Goal: Information Seeking & Learning: Find specific fact

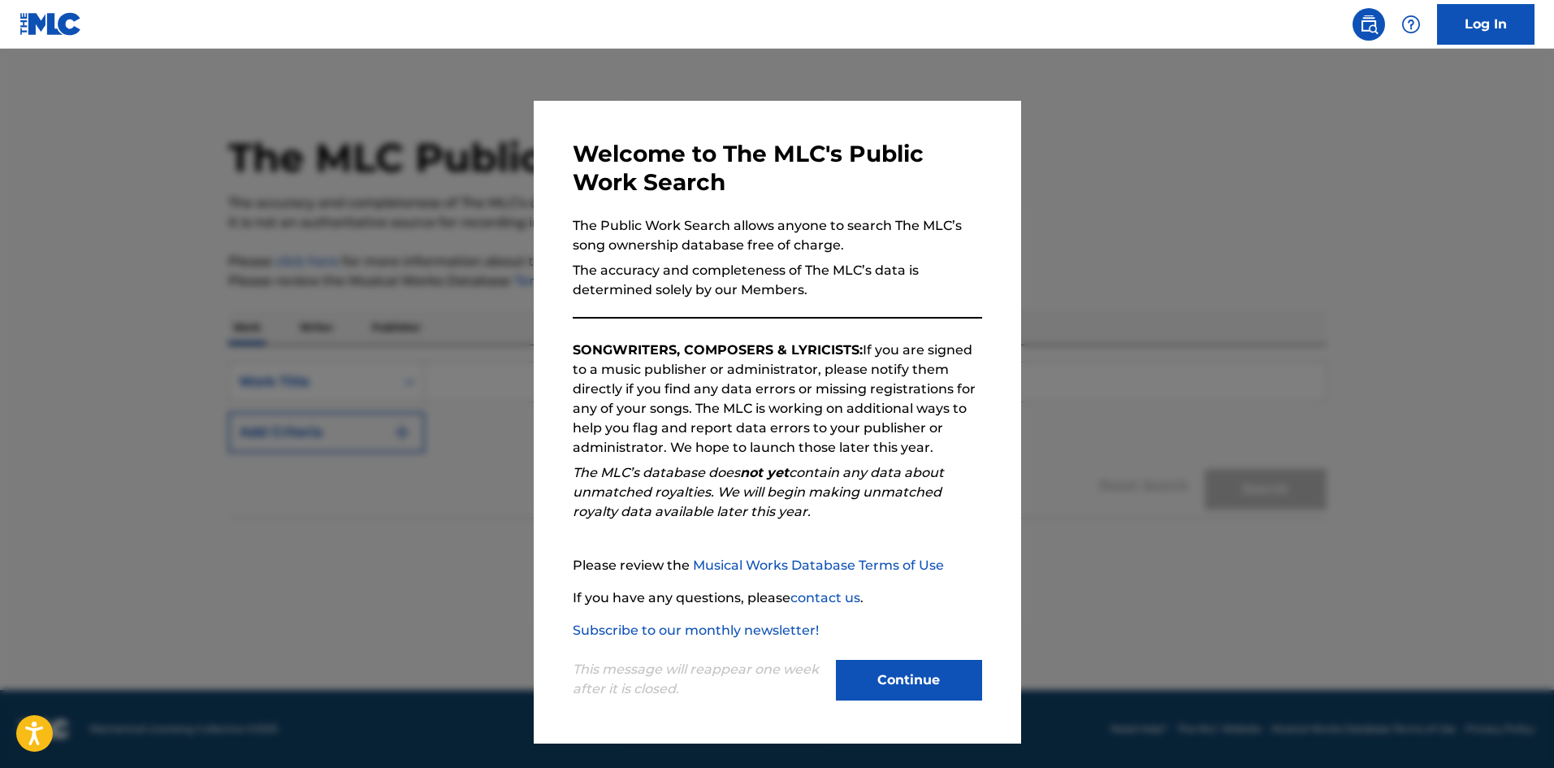
click at [842, 682] on button "Continue" at bounding box center [909, 680] width 146 height 41
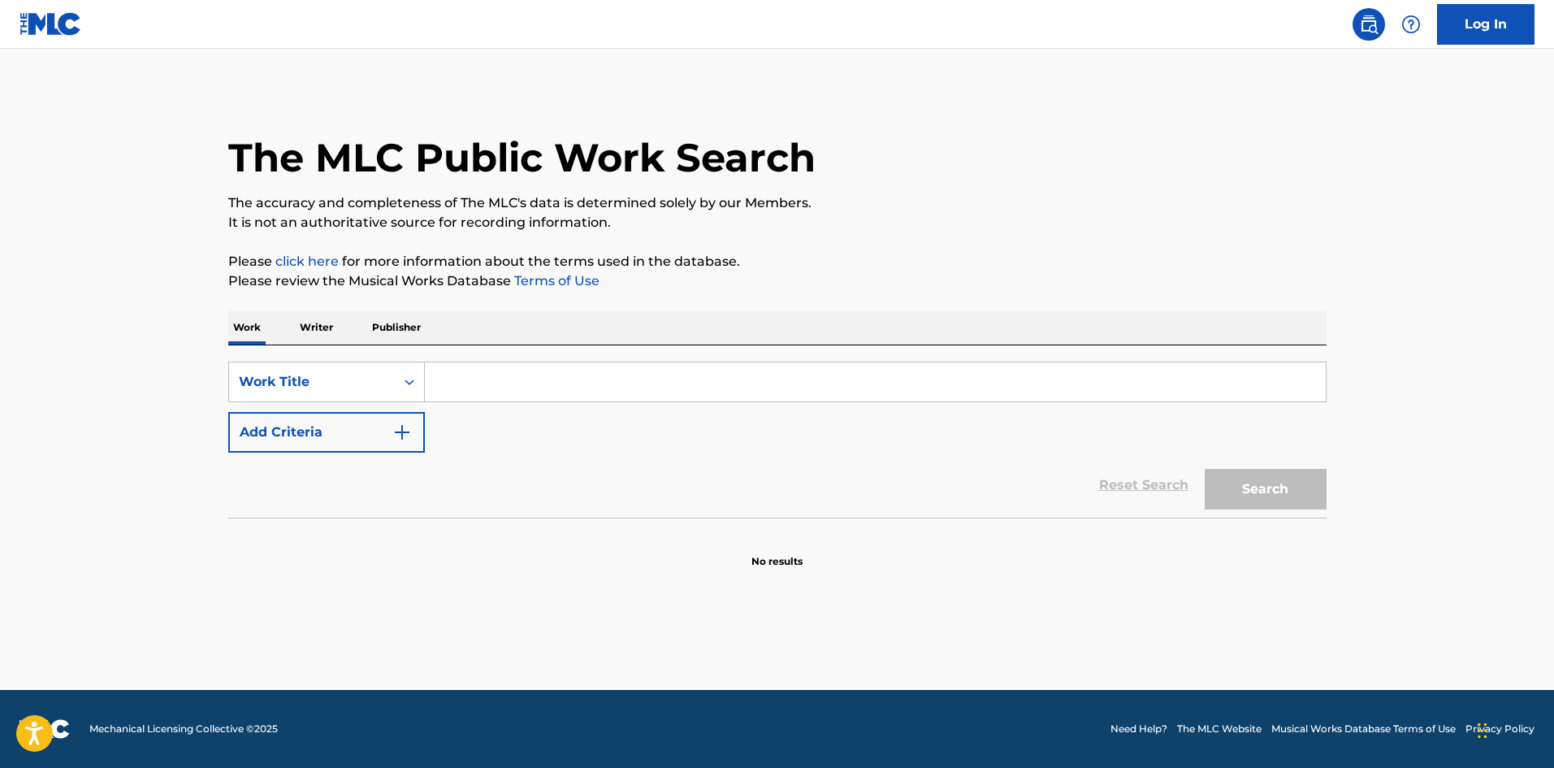
click at [388, 417] on button "Add Criteria" at bounding box center [326, 432] width 197 height 41
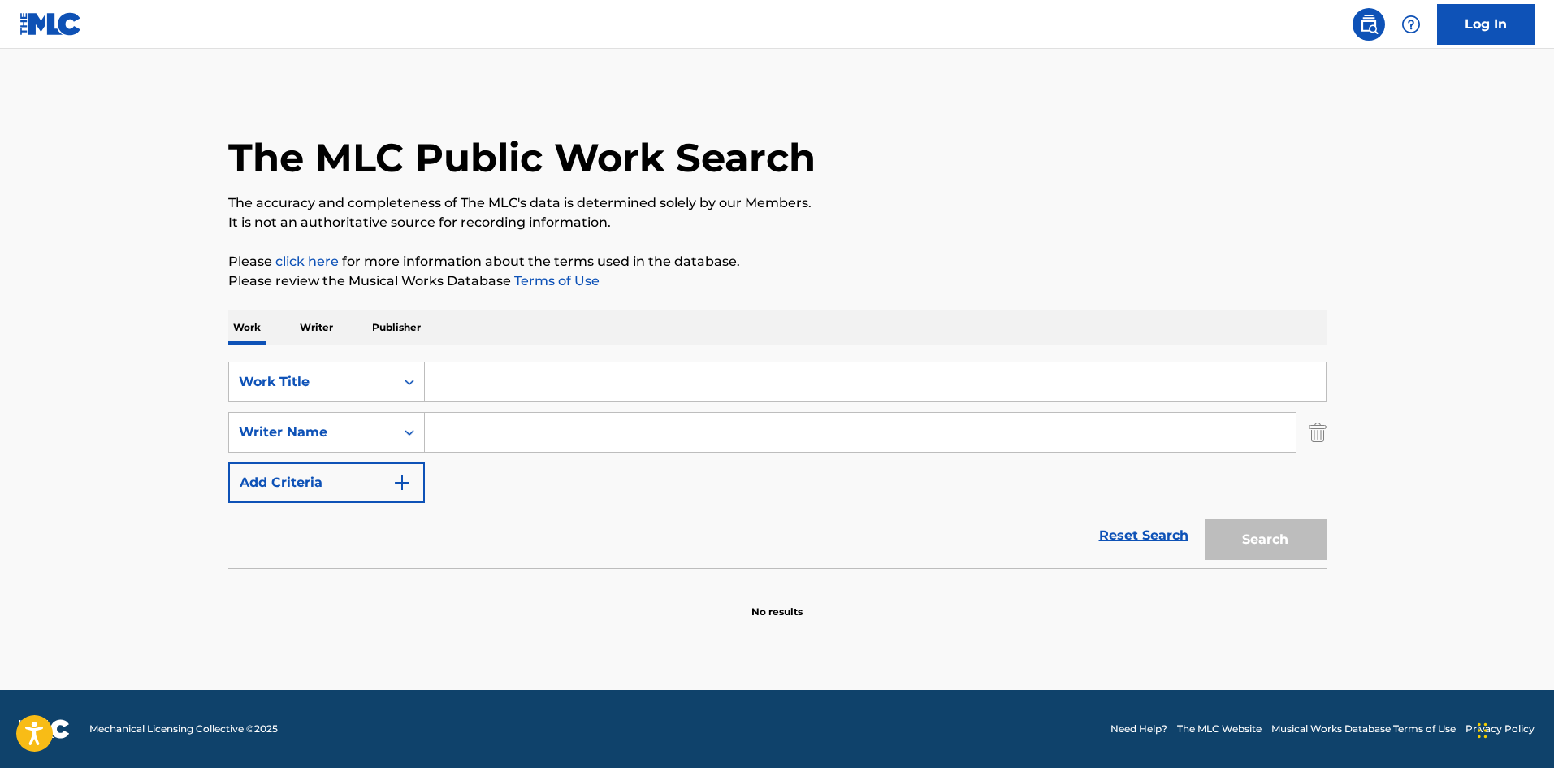
click at [490, 385] on input "Search Form" at bounding box center [875, 381] width 901 height 39
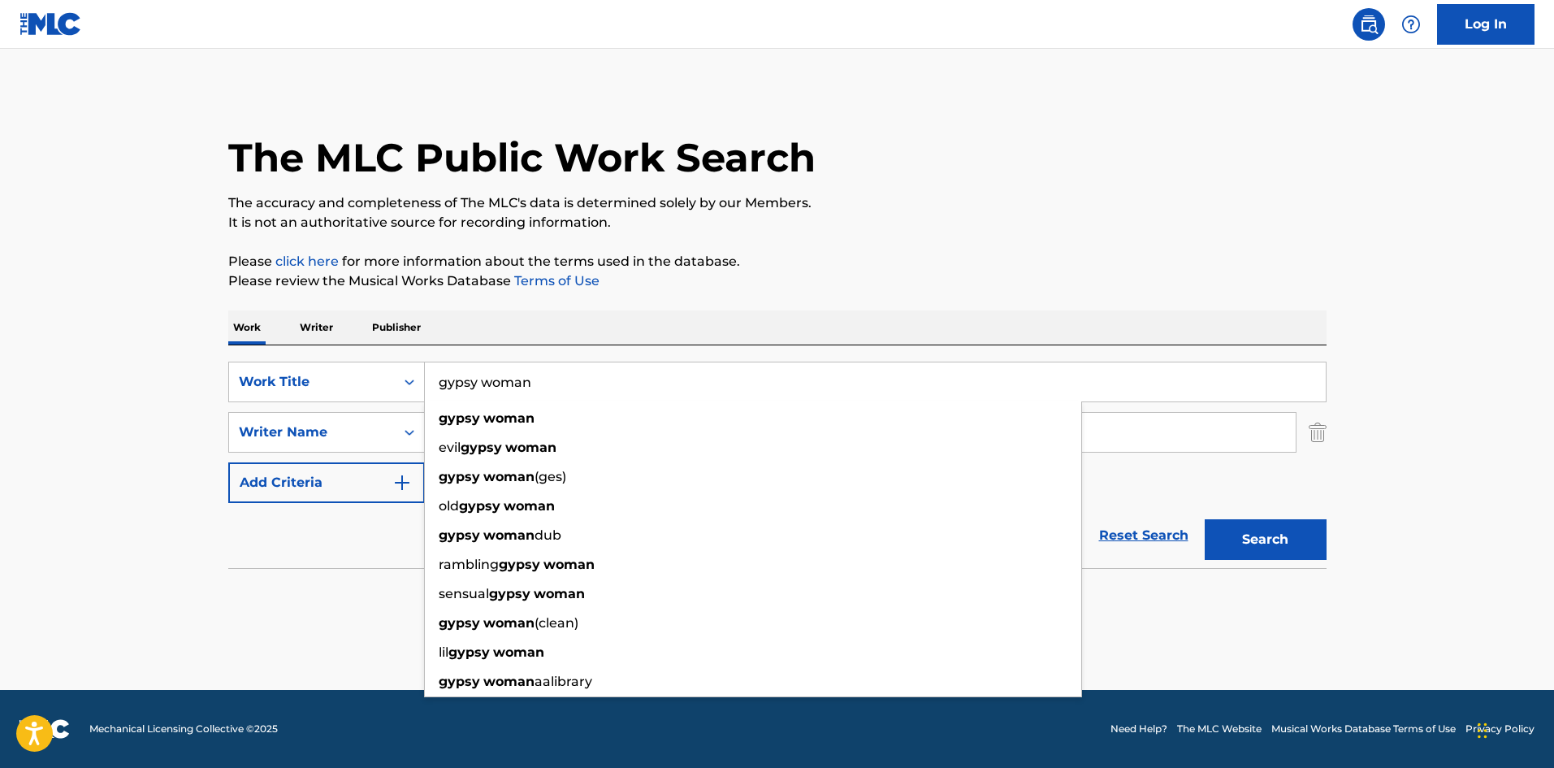
type input "gypsy woman"
click at [344, 546] on div "Reset Search Search" at bounding box center [777, 535] width 1098 height 65
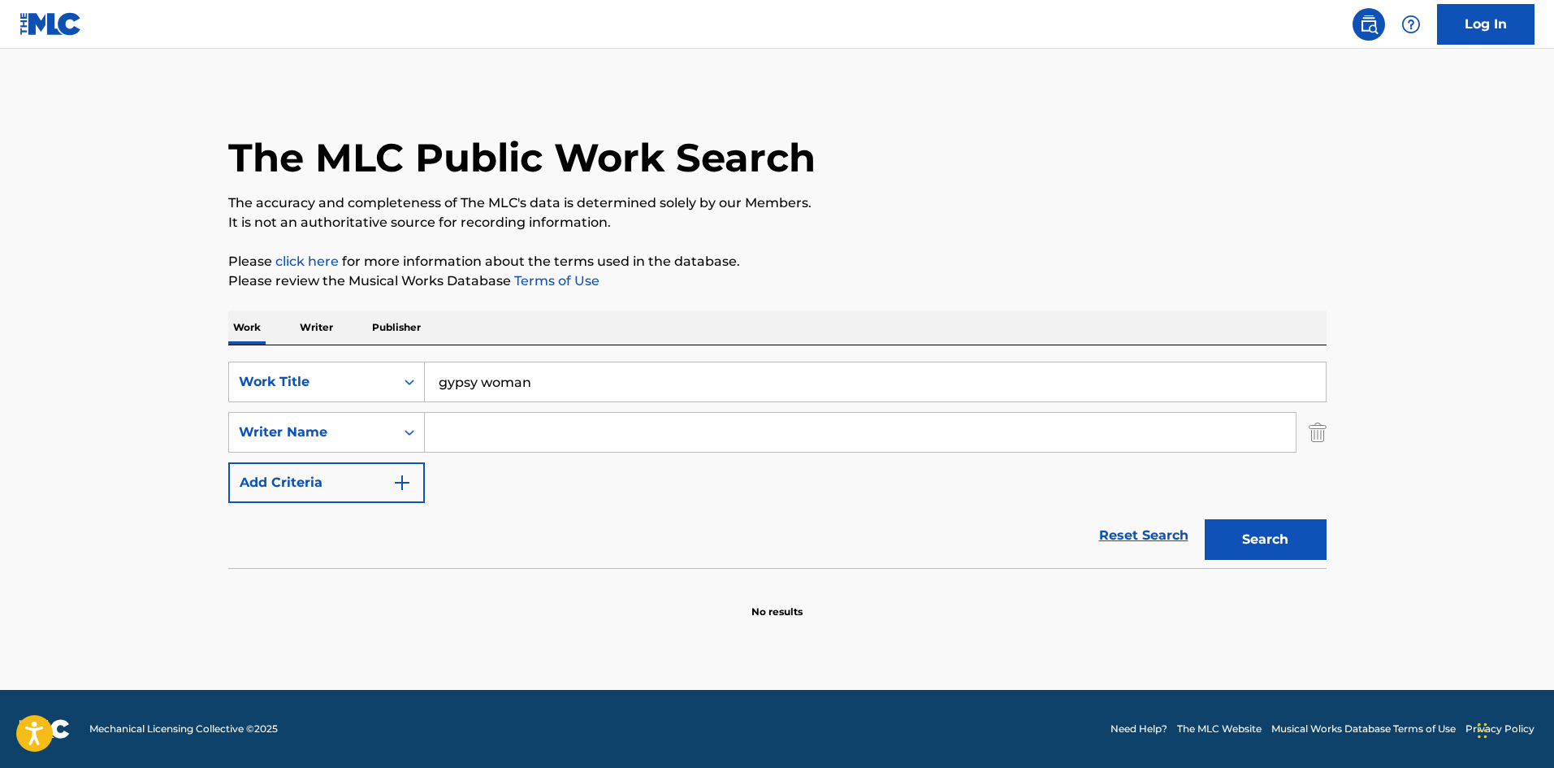
click at [494, 444] on input "Search Form" at bounding box center [860, 432] width 871 height 39
type input "[PERSON_NAME]"
click at [1205, 519] on button "Search" at bounding box center [1266, 539] width 122 height 41
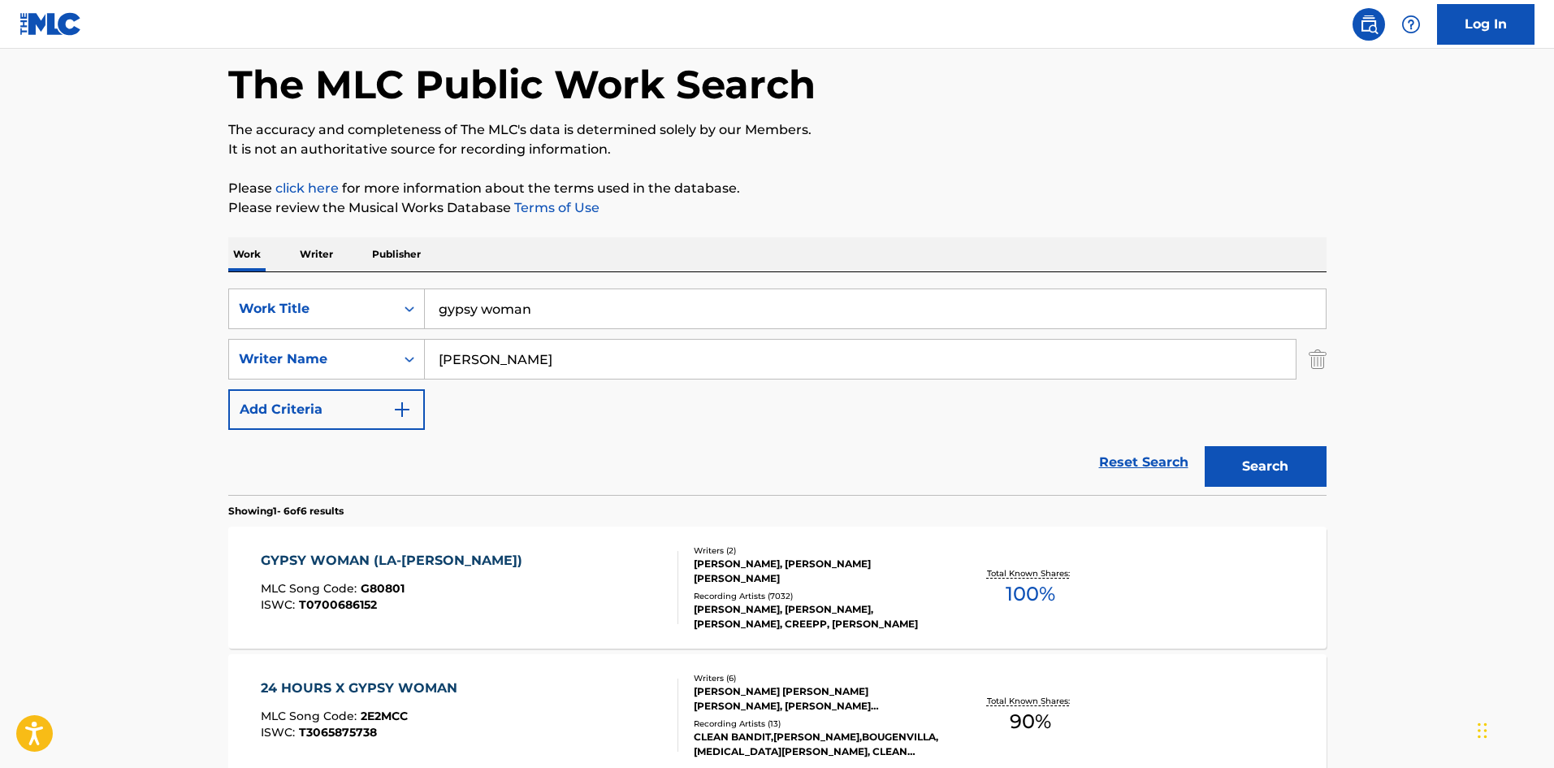
scroll to position [162, 0]
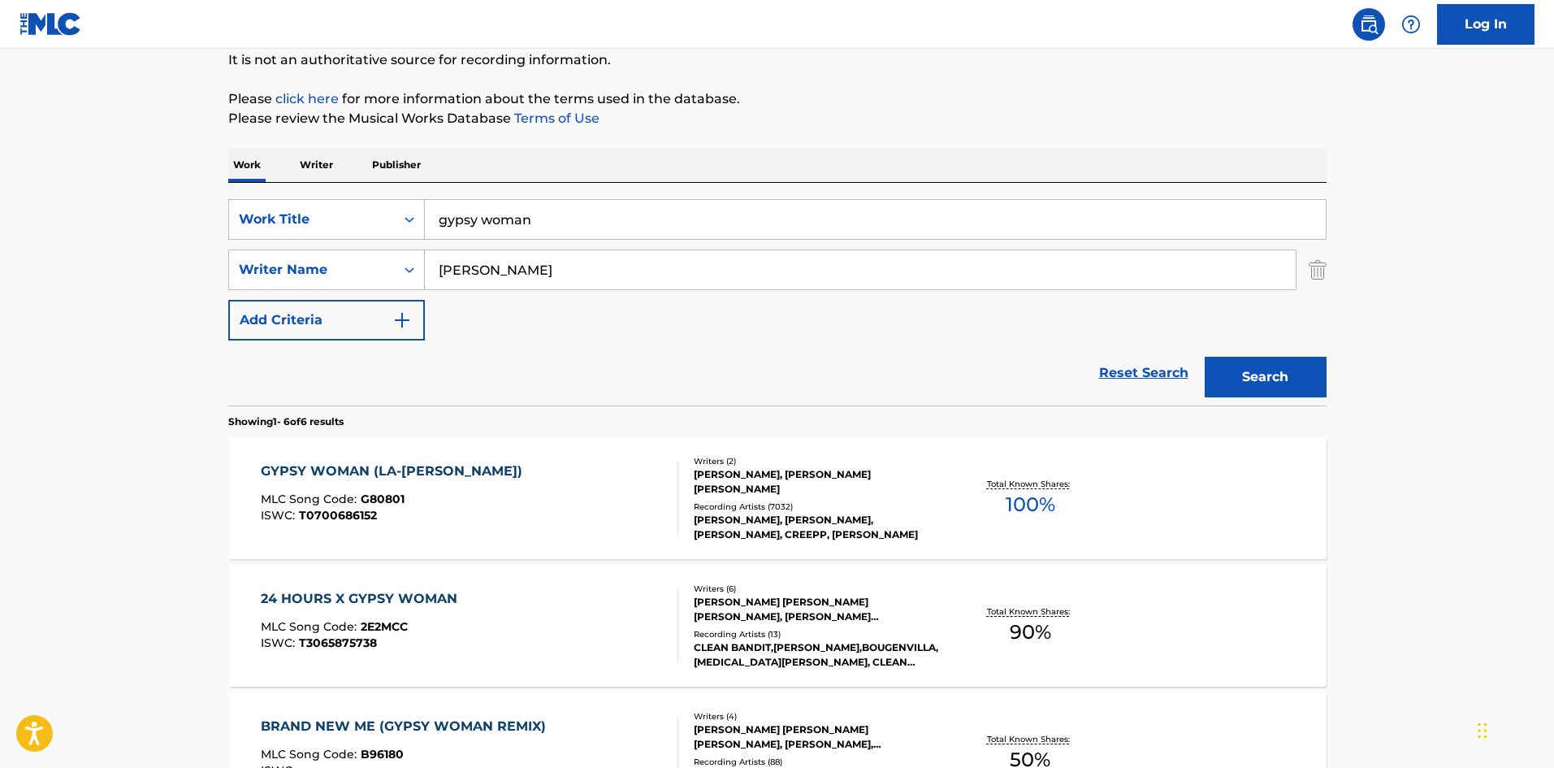
click at [571, 500] on div "GYPSY WOMAN (LA-[PERSON_NAME]) MLC Song Code : G80801 ISWC : T0700686152" at bounding box center [470, 497] width 418 height 73
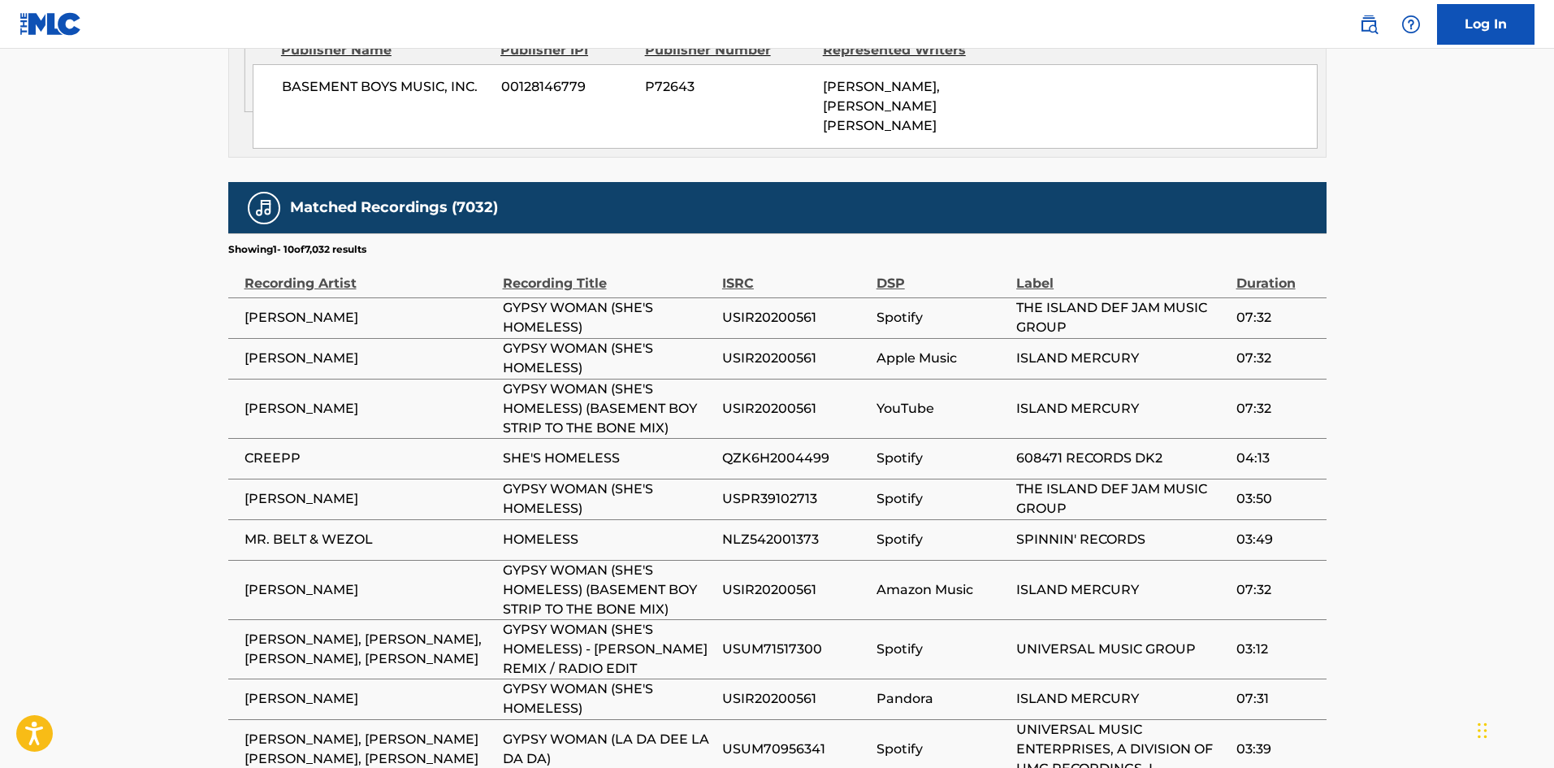
scroll to position [2425, 0]
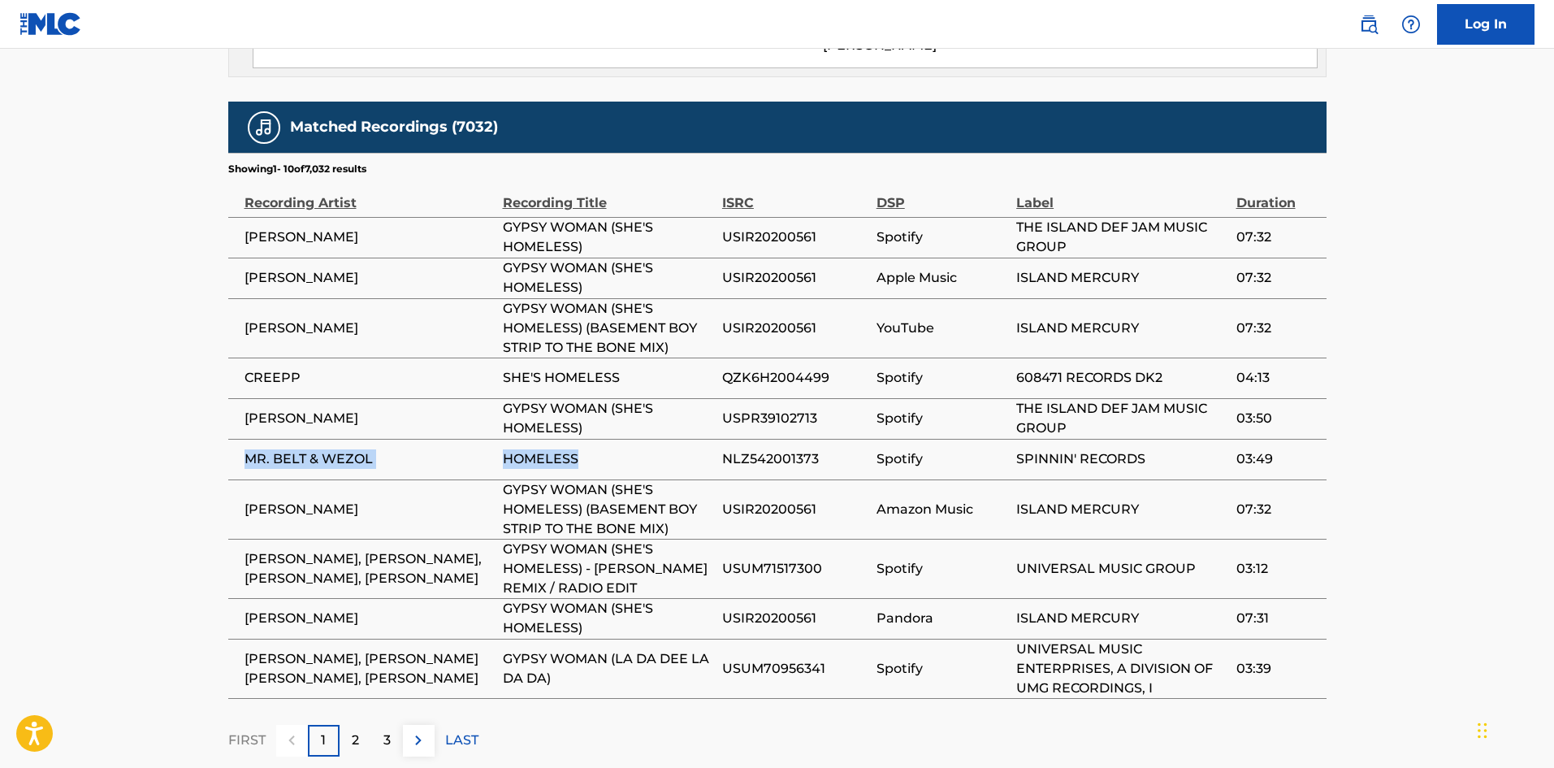
drag, startPoint x: 608, startPoint y: 361, endPoint x: 241, endPoint y: 368, distance: 366.5
click at [241, 439] on tr "MR. BELT & WEZOL HOMELESS NLZ542001373 Spotify SPINNIN' RECORDS 03:49" at bounding box center [777, 459] width 1098 height 41
copy tr "MR. BELT & WEZOL HOMELESS"
